Goal: Task Accomplishment & Management: Complete application form

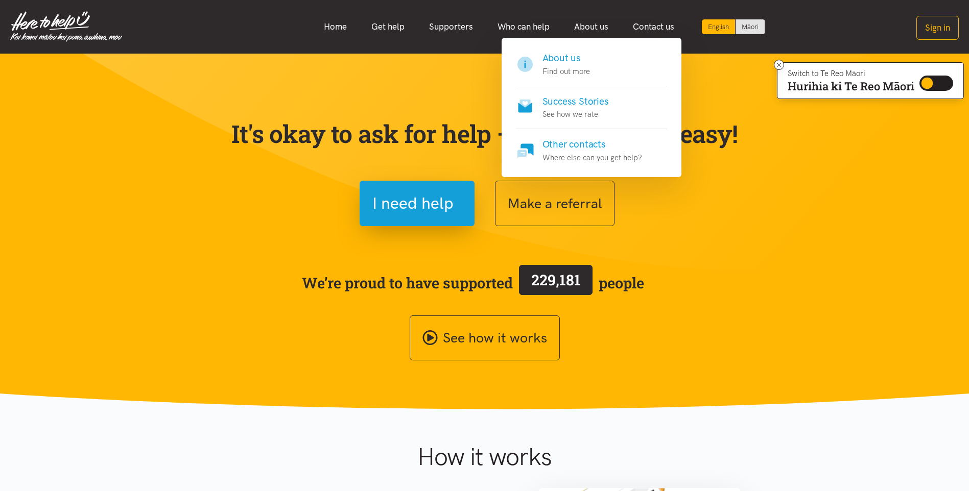
drag, startPoint x: 598, startPoint y: 26, endPoint x: 565, endPoint y: 58, distance: 46.2
click at [565, 58] on h4 "About us" at bounding box center [566, 58] width 48 height 14
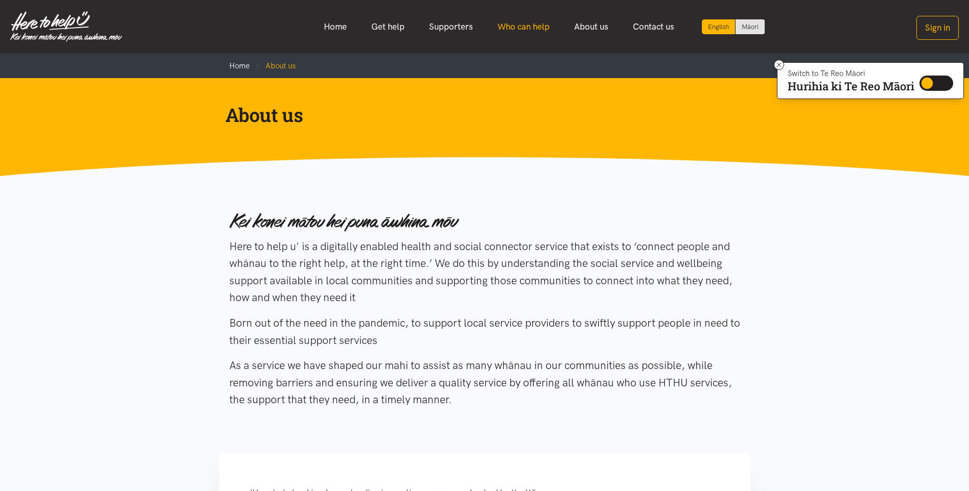
click at [503, 24] on link "Who can help" at bounding box center [523, 27] width 77 height 22
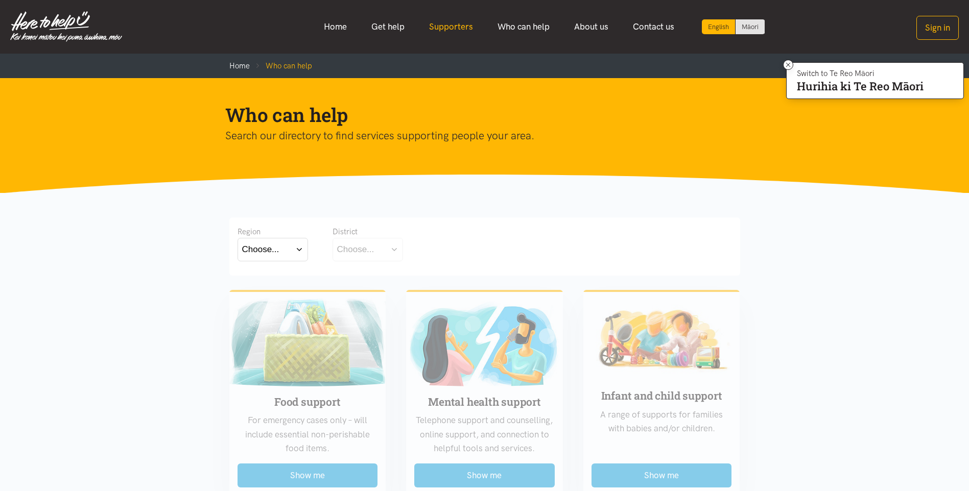
click at [466, 24] on link "Supporters" at bounding box center [451, 27] width 68 height 22
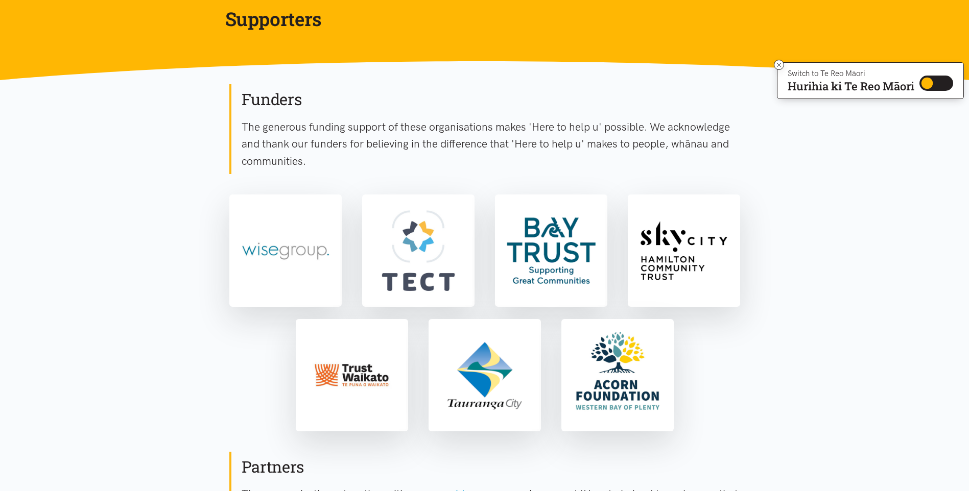
scroll to position [94, 0]
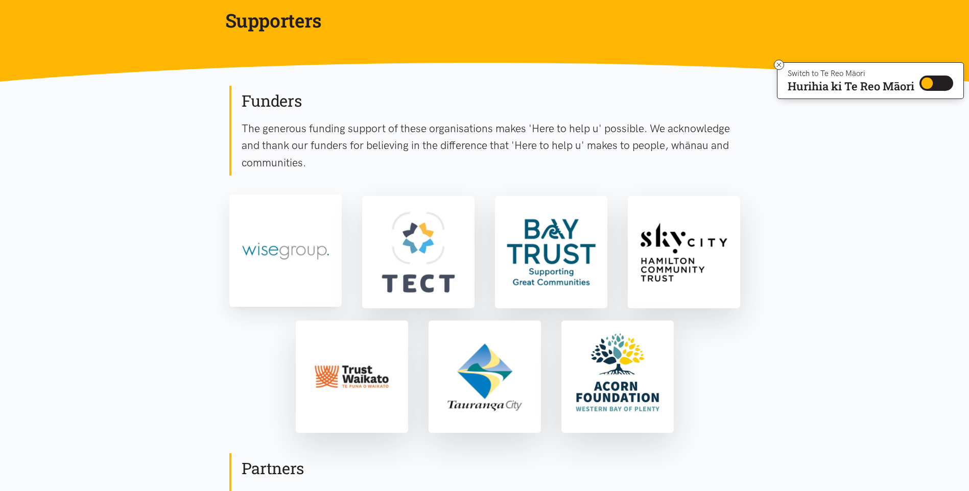
click at [295, 249] on img at bounding box center [285, 251] width 108 height 108
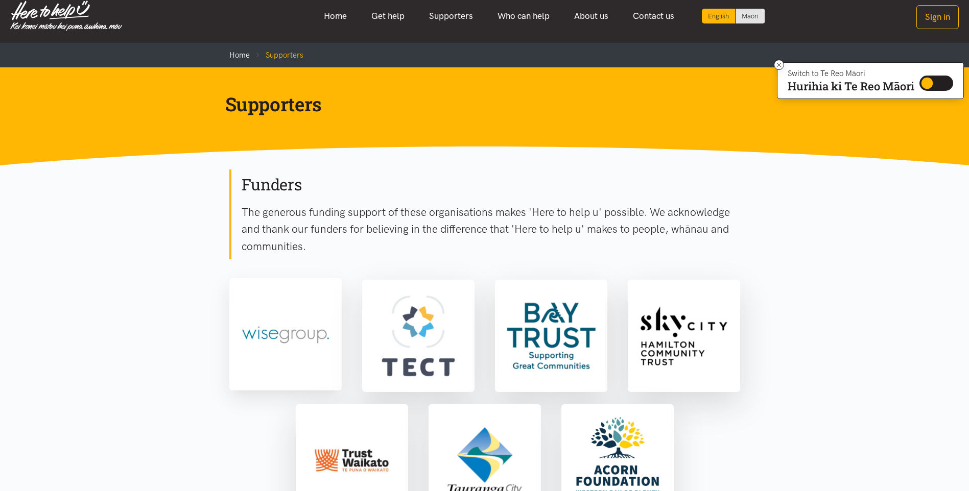
scroll to position [0, 0]
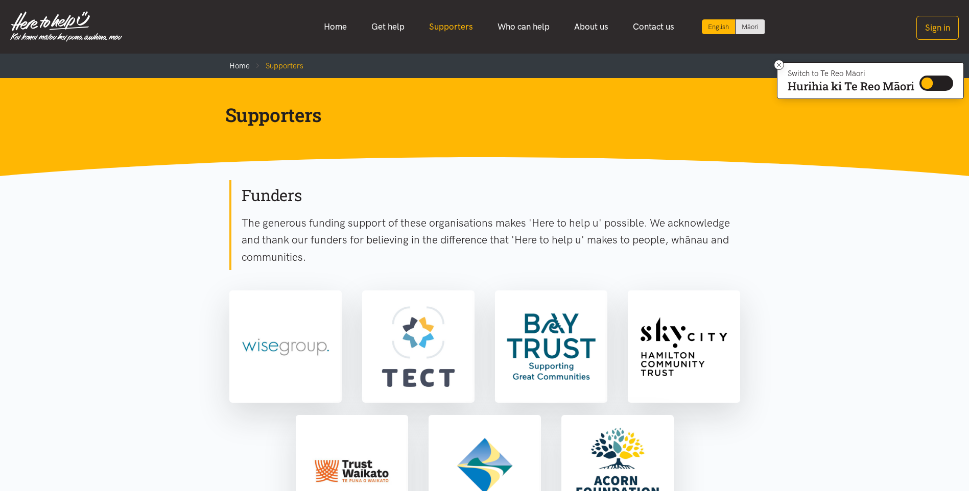
click at [432, 29] on link "Supporters" at bounding box center [451, 27] width 68 height 22
click at [347, 27] on link "Home" at bounding box center [336, 27] width 48 height 22
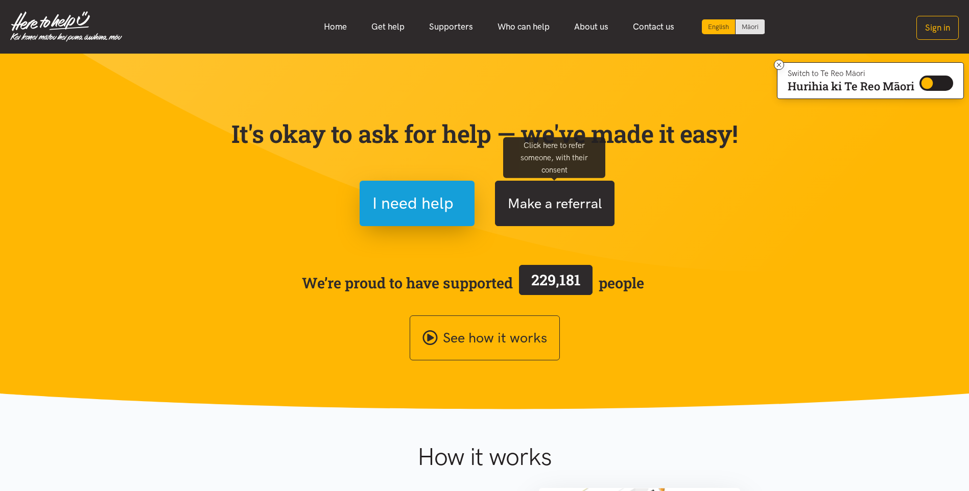
click at [538, 210] on button "Make a referral" at bounding box center [555, 203] width 120 height 45
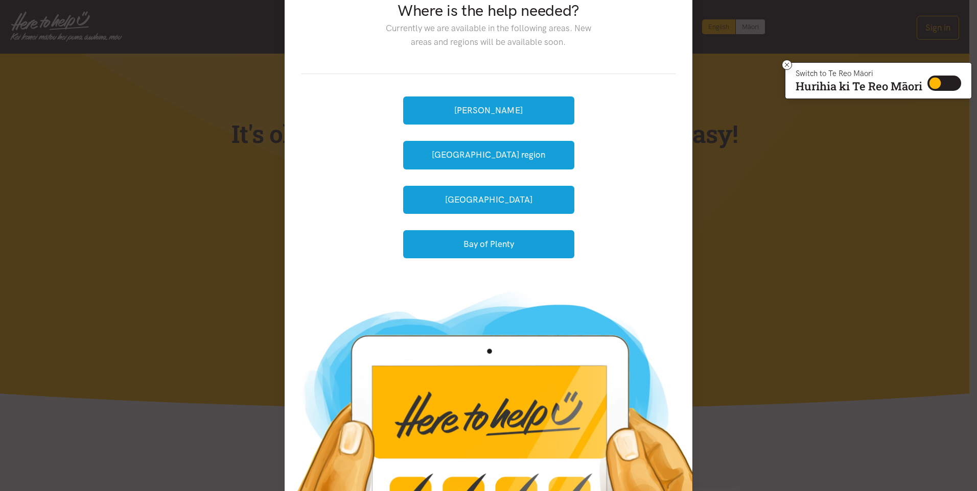
scroll to position [26, 0]
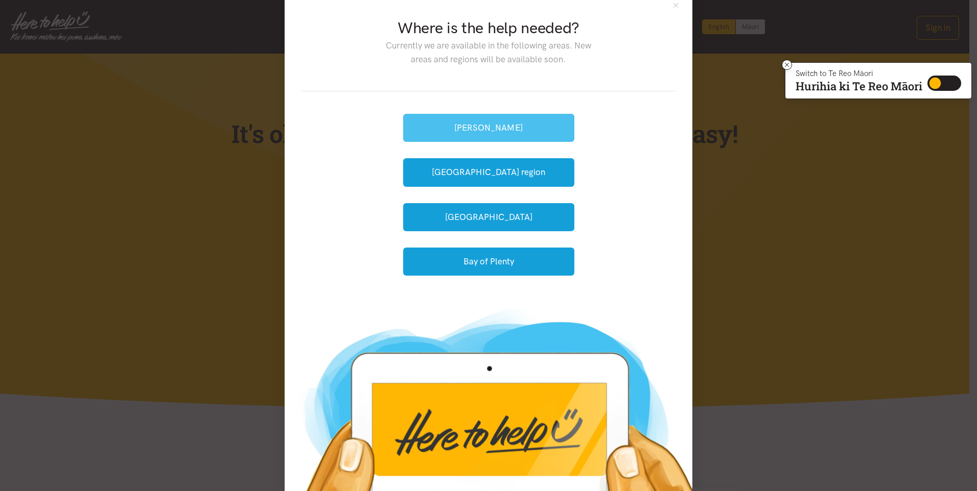
click at [542, 132] on button "[PERSON_NAME]" at bounding box center [488, 128] width 171 height 28
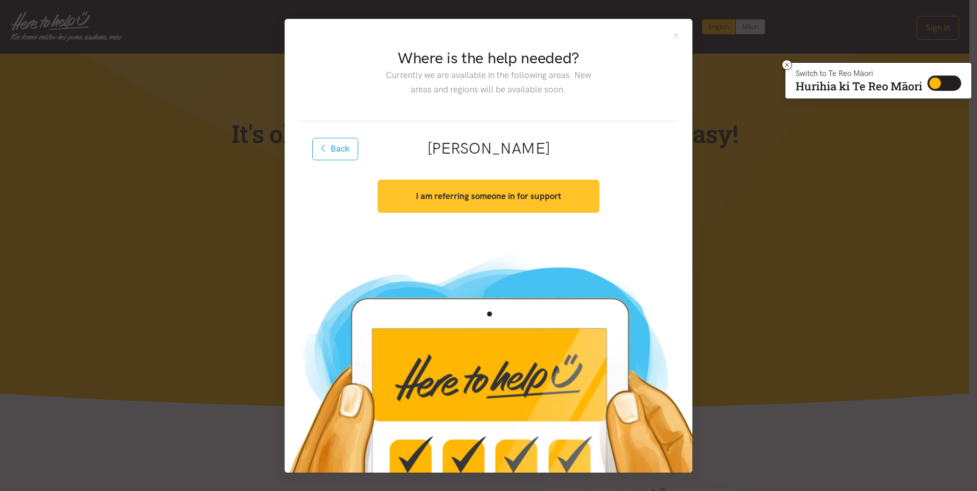
click at [563, 197] on button "I am referring someone in for support" at bounding box center [487, 196] width 221 height 33
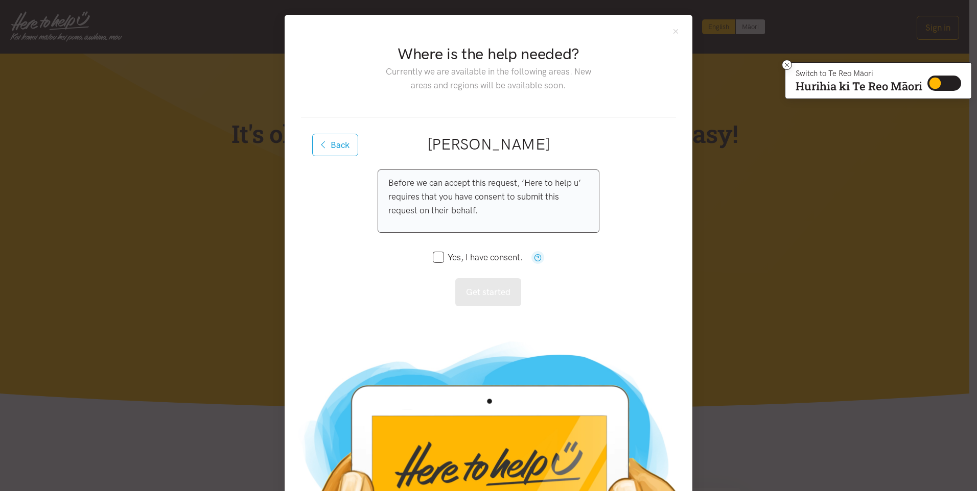
click at [436, 259] on input "Yes, I have consent." at bounding box center [478, 257] width 90 height 9
checkbox input "true"
click at [480, 292] on button "Get started" at bounding box center [488, 292] width 66 height 28
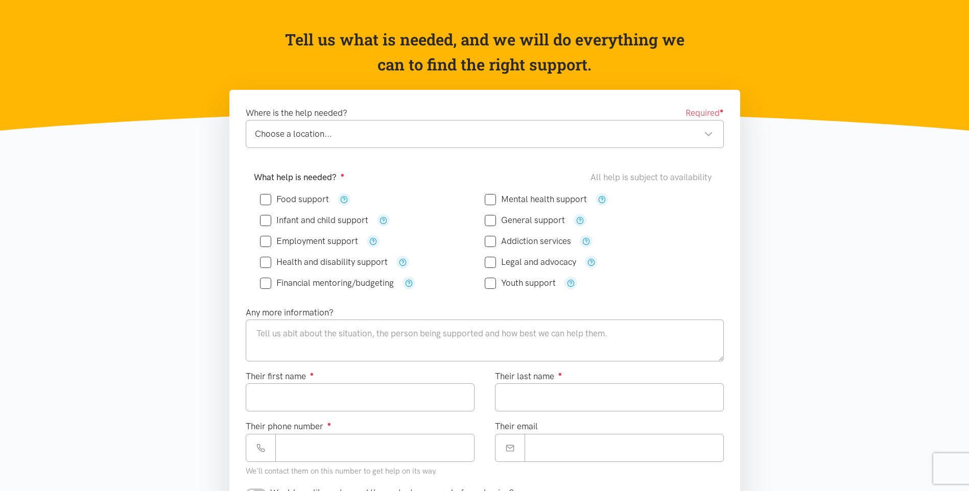
scroll to position [102, 0]
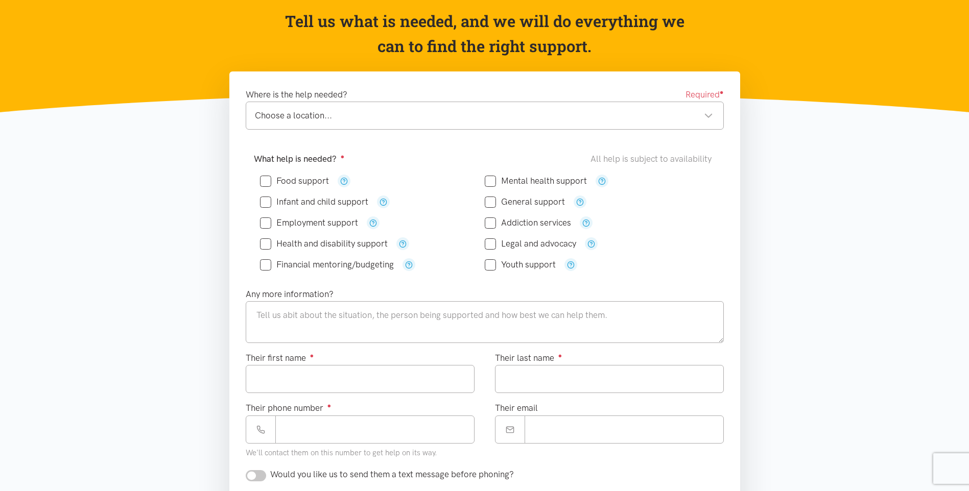
click at [442, 122] on div "Choose a location..." at bounding box center [484, 116] width 458 height 14
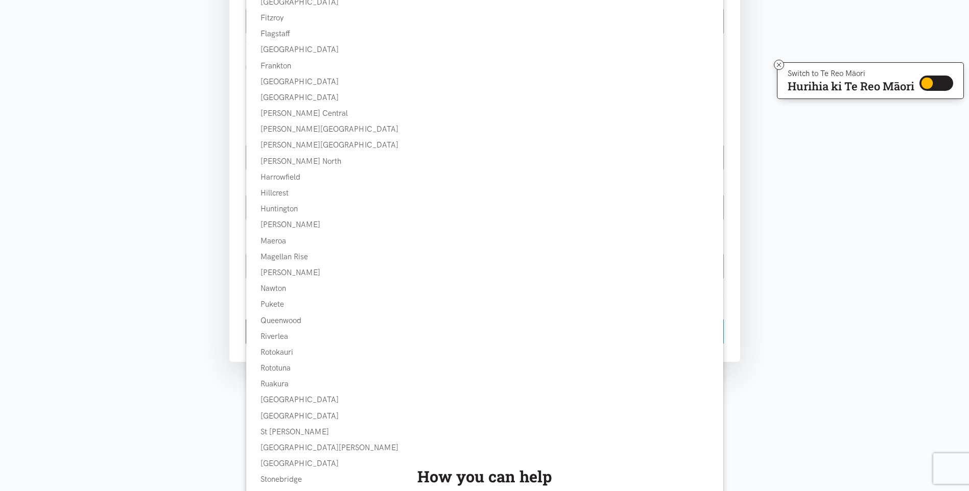
click at [771, 230] on section "Where is the help needed? Required ● Choose a location... Choose a location... …" at bounding box center [484, 45] width 969 height 765
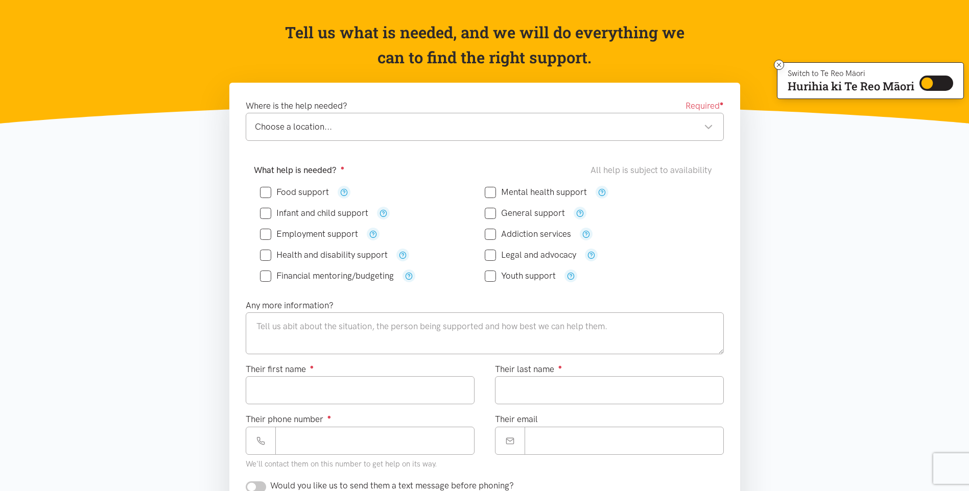
scroll to position [0, 0]
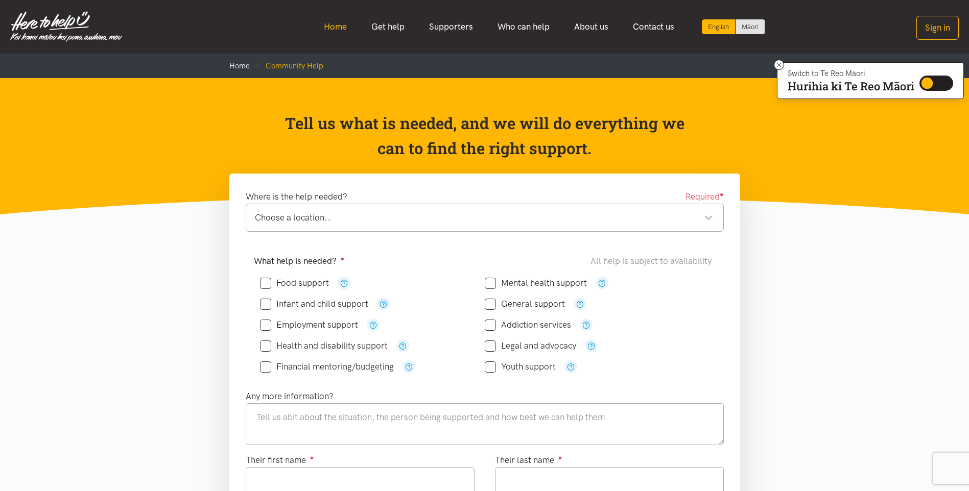
click at [343, 22] on link "Home" at bounding box center [336, 27] width 48 height 22
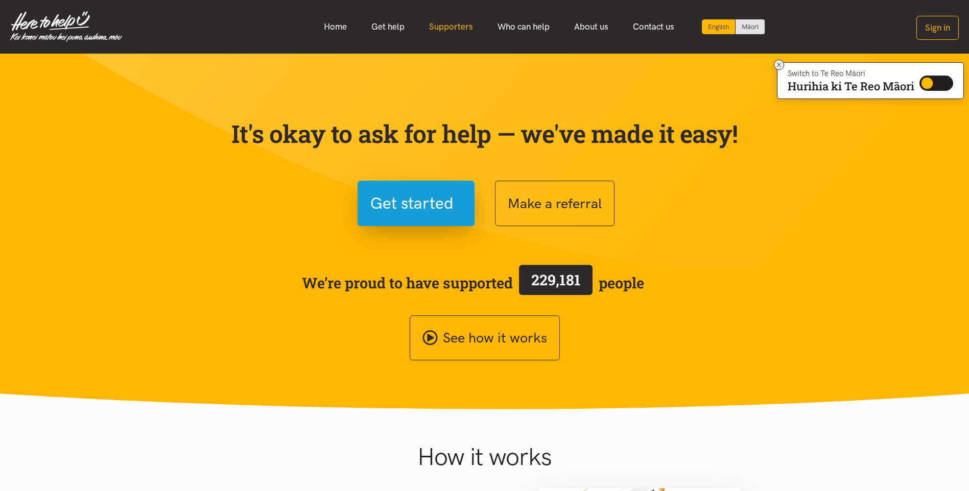
click at [441, 27] on link "Supporters" at bounding box center [451, 27] width 68 height 22
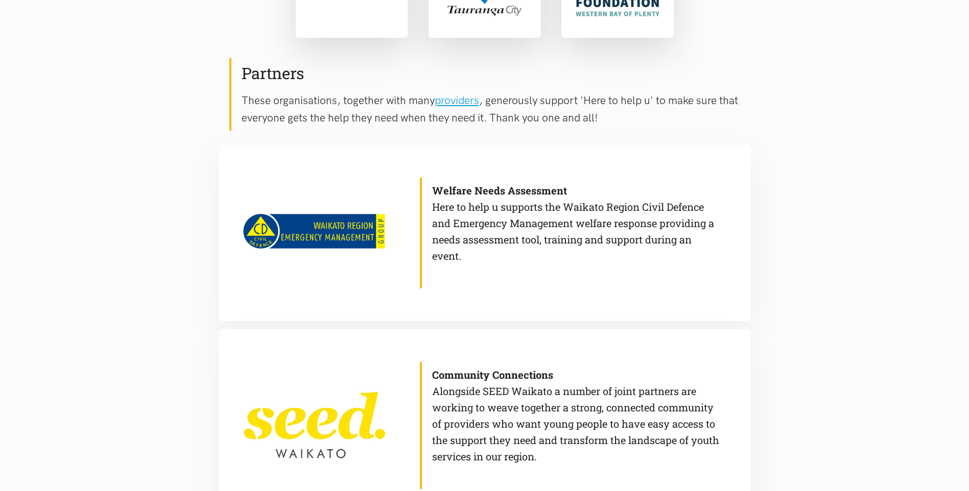
scroll to position [562, 0]
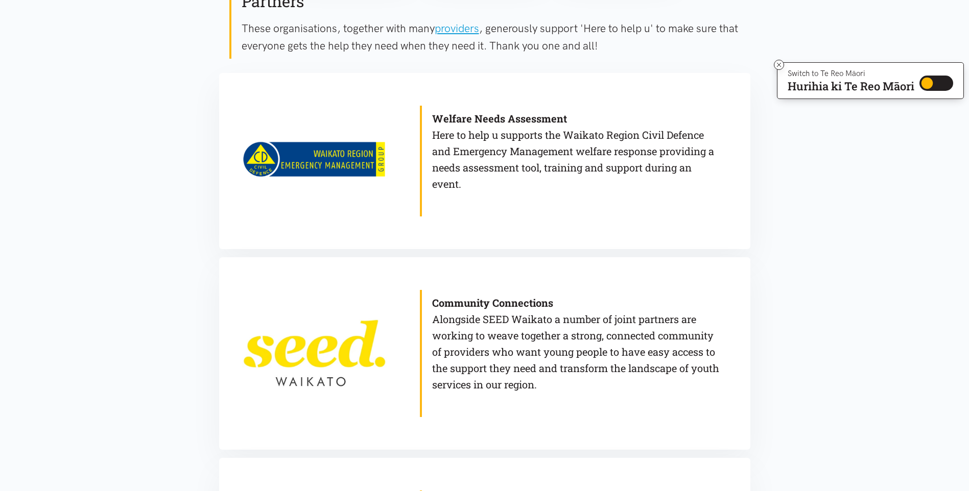
click at [644, 181] on p "Welfare Needs Assessment Here to help u supports the Waikato Region Civil Defen…" at bounding box center [576, 151] width 288 height 82
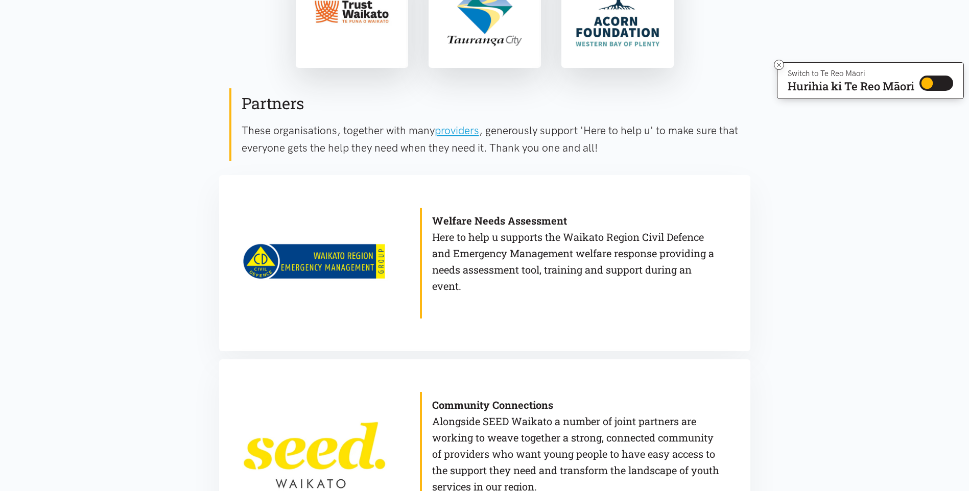
scroll to position [306, 0]
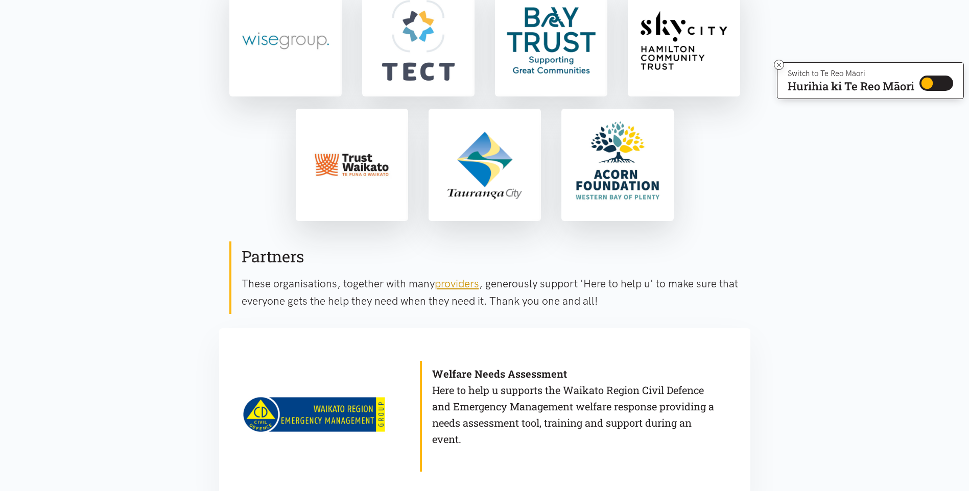
click at [460, 281] on link "providers" at bounding box center [457, 283] width 44 height 13
